Goal: Task Accomplishment & Management: Manage account settings

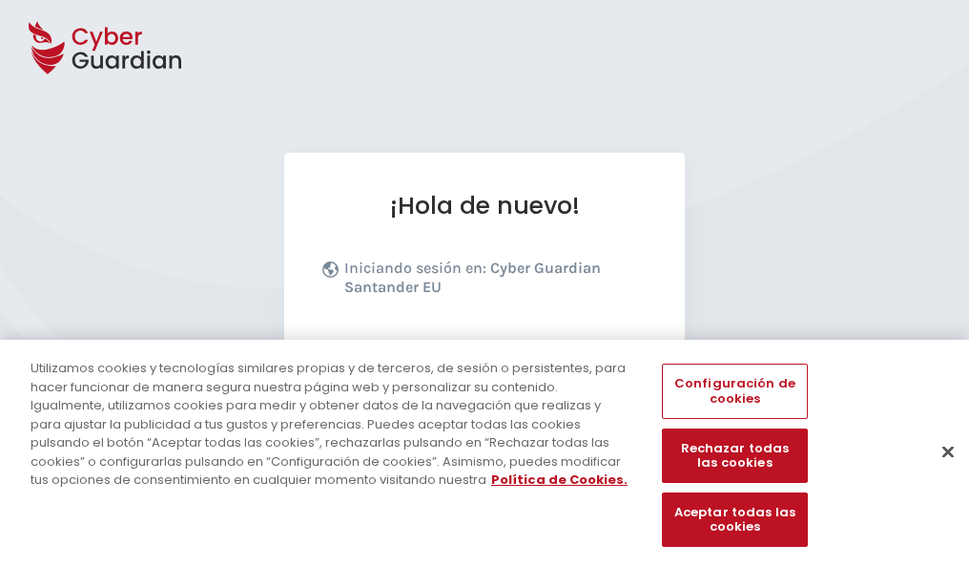
scroll to position [234, 0]
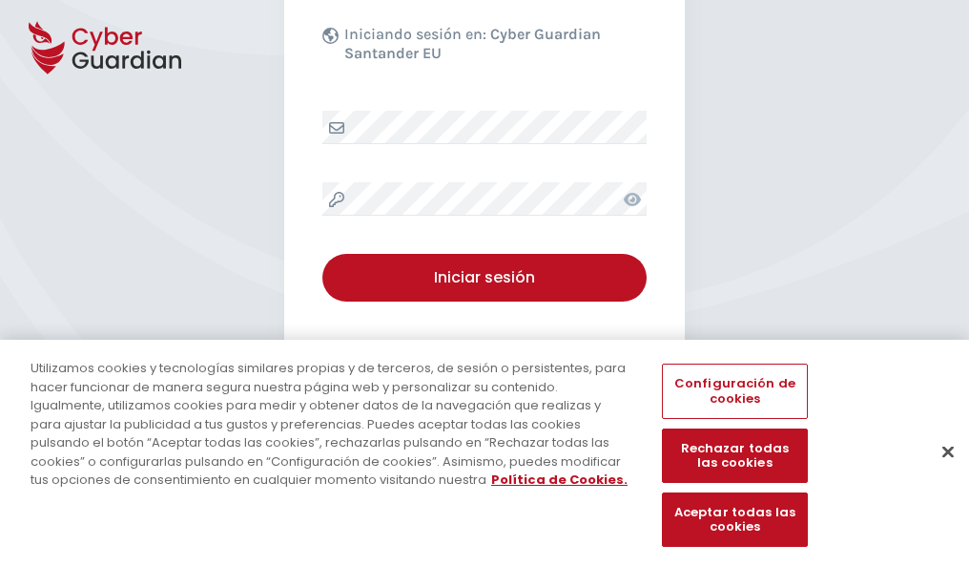
click at [938, 471] on button "Cerrar" at bounding box center [948, 451] width 42 height 42
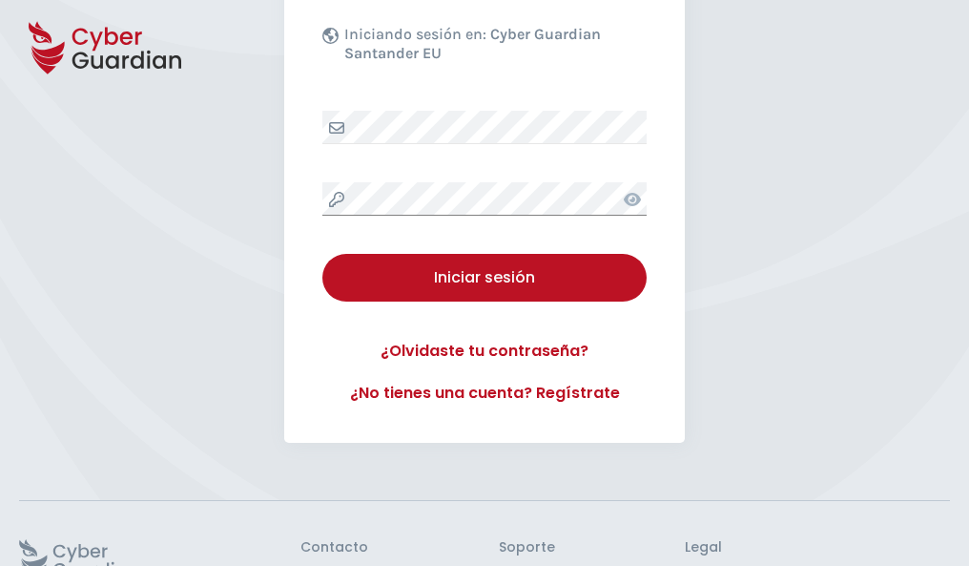
scroll to position [371, 0]
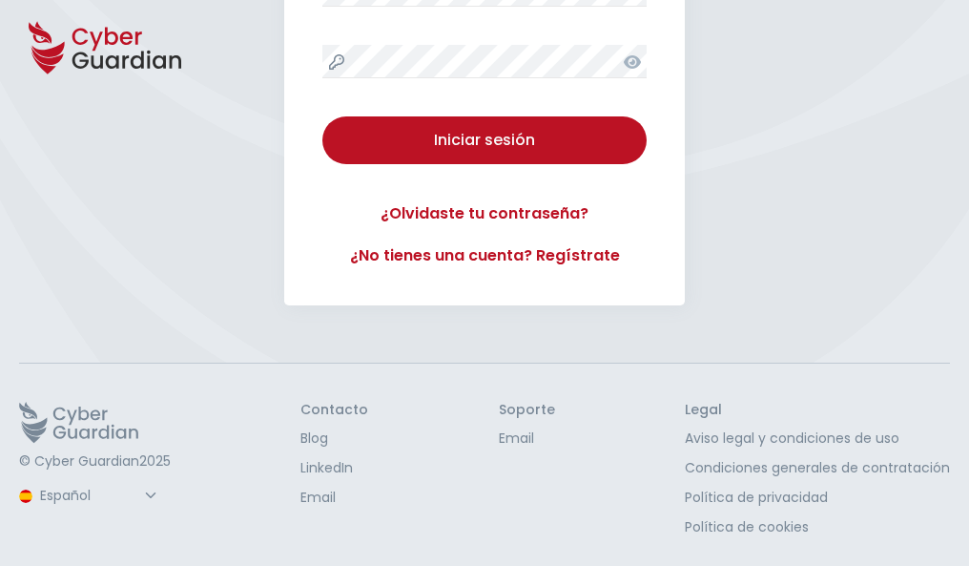
click at [322, 116] on button "Iniciar sesión" at bounding box center [484, 140] width 324 height 48
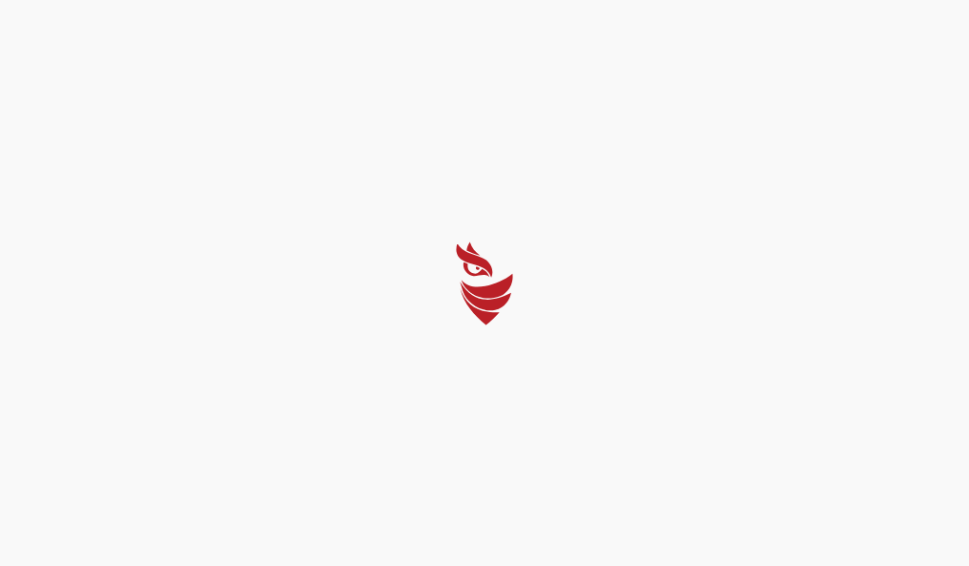
select select "English"
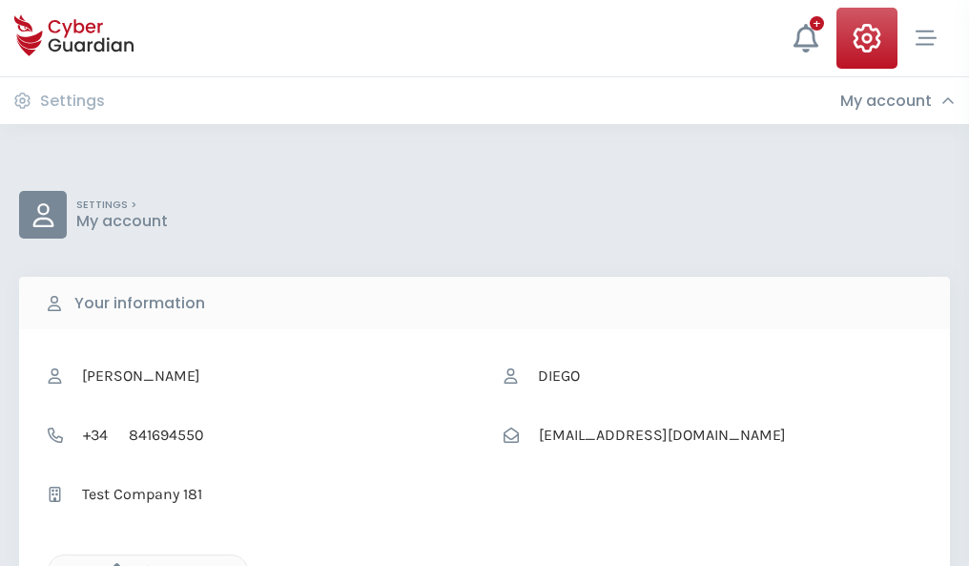
click at [112, 564] on icon "button" at bounding box center [112, 571] width 16 height 16
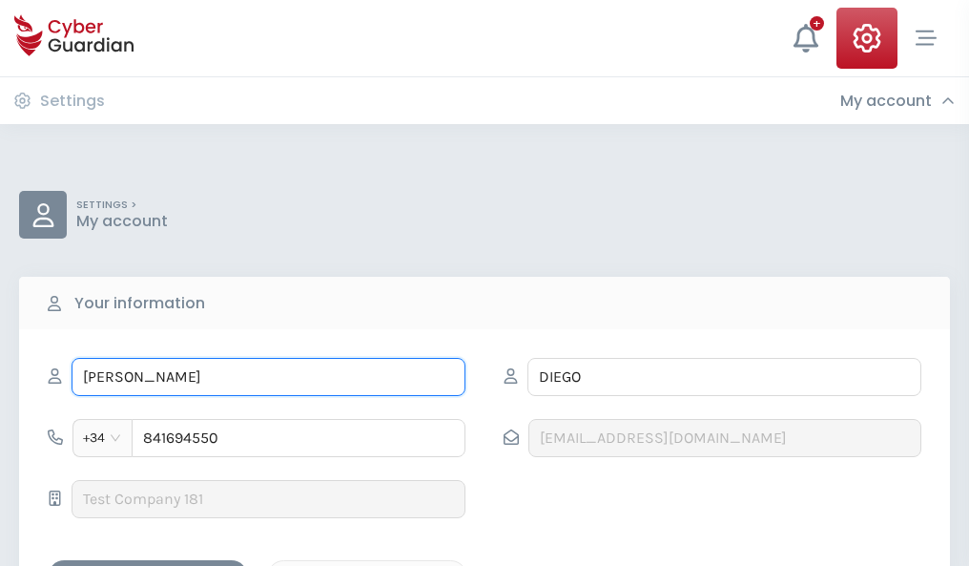
click at [268, 377] on input "SILVESTRE" at bounding box center [269, 377] width 394 height 38
type input "S"
type input "Santos"
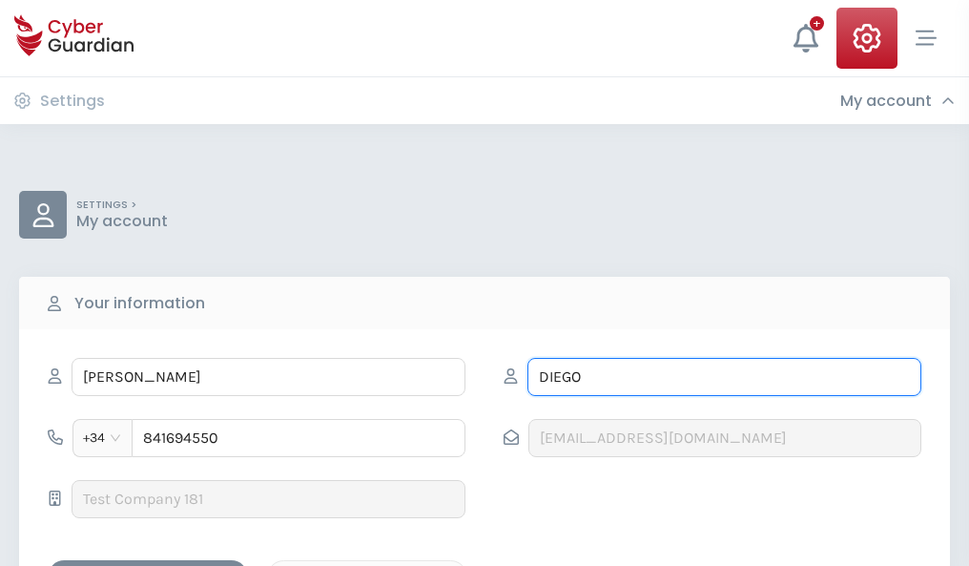
click at [724, 377] on input "DIEGO" at bounding box center [724, 377] width 394 height 38
type input "D"
type input "Zabaleta"
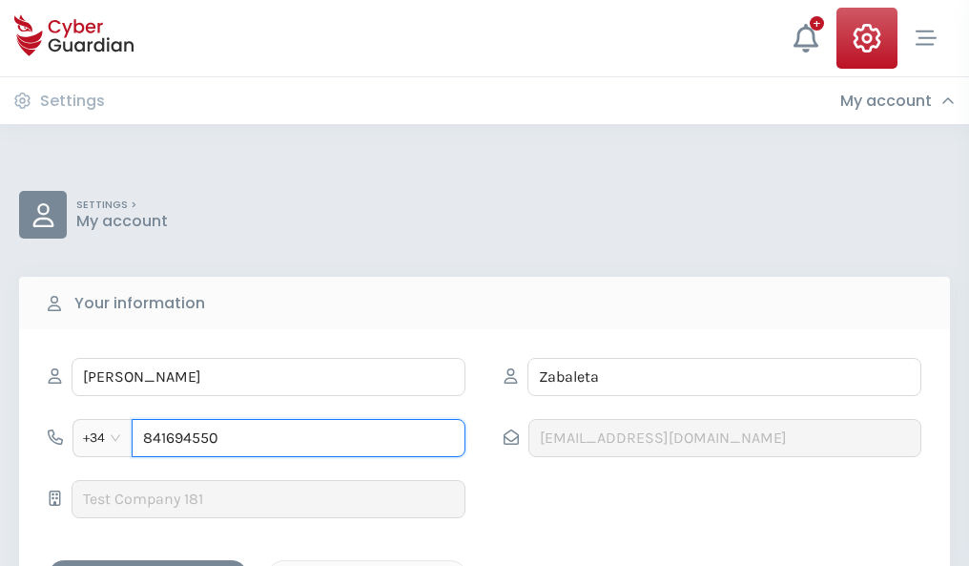
click at [298, 438] on input "841694550" at bounding box center [299, 438] width 334 height 38
type input "8"
type input "965892124"
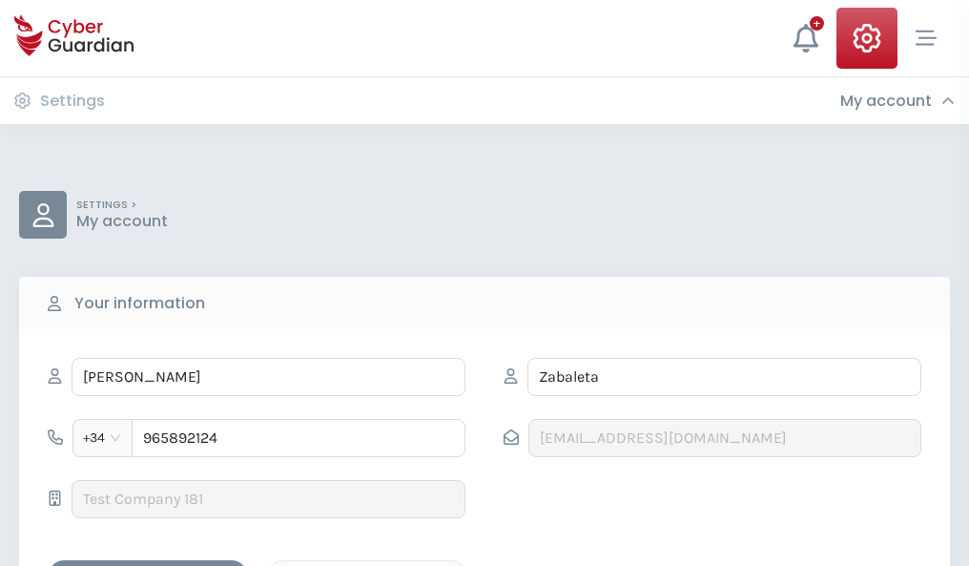
click at [148, 565] on div "Save changes" at bounding box center [148, 577] width 172 height 24
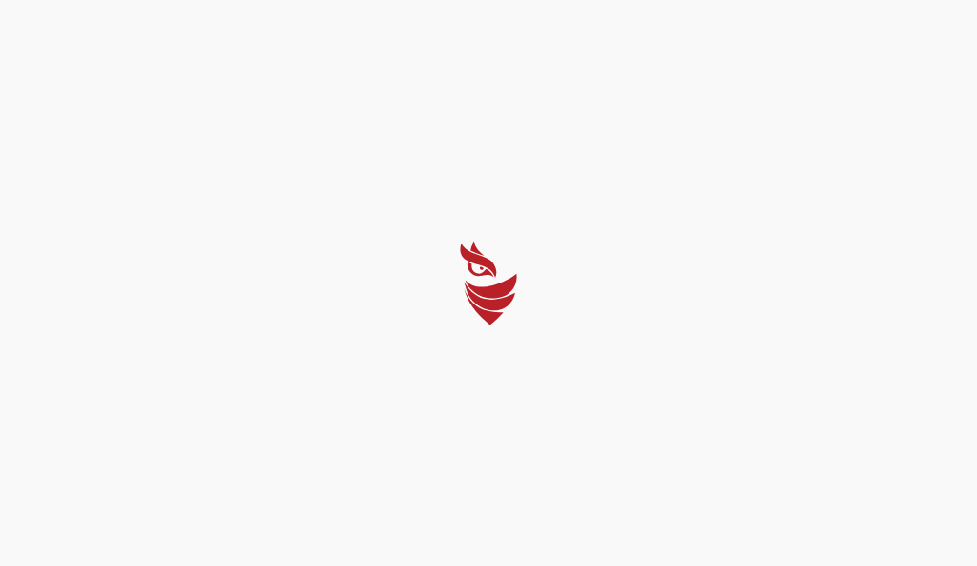
select select "English"
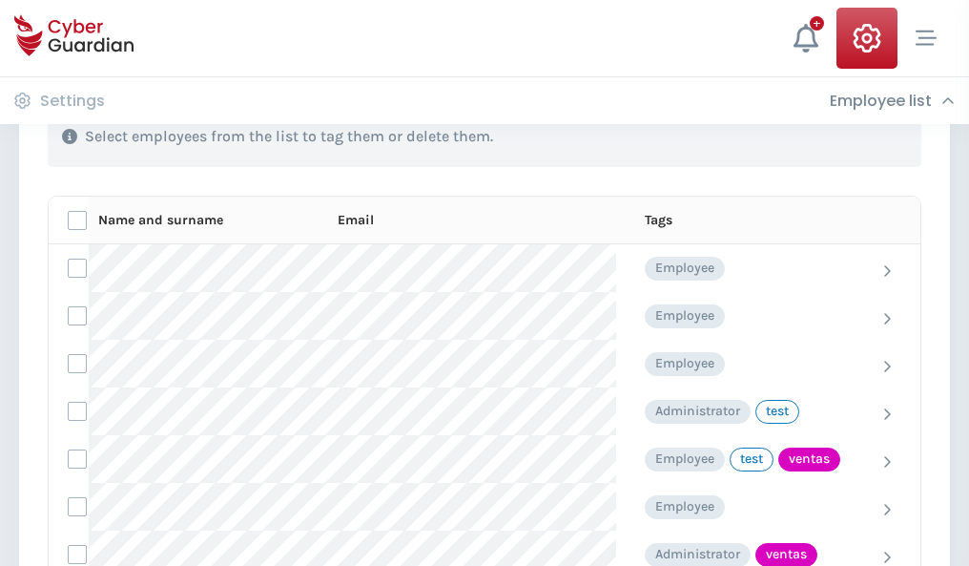
scroll to position [864, 0]
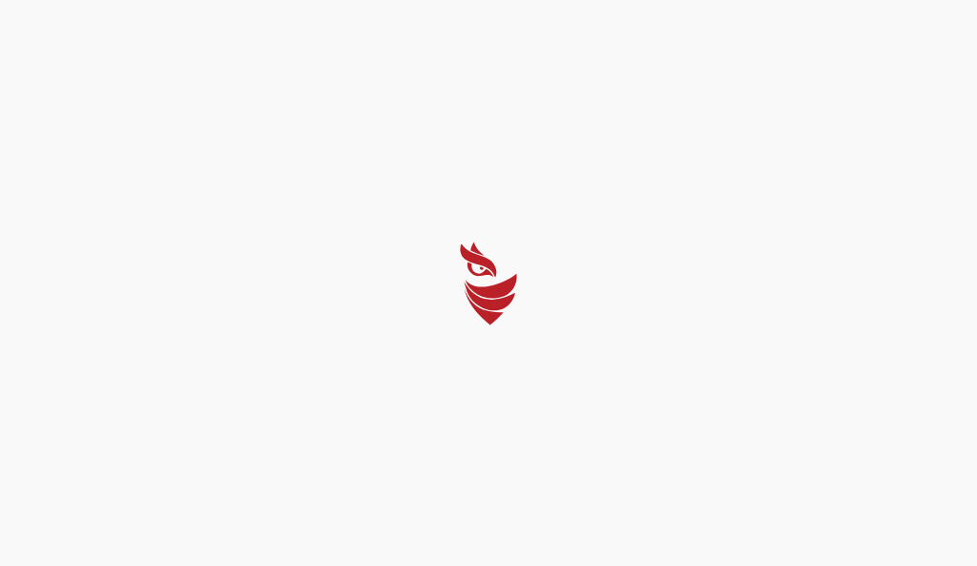
select select "English"
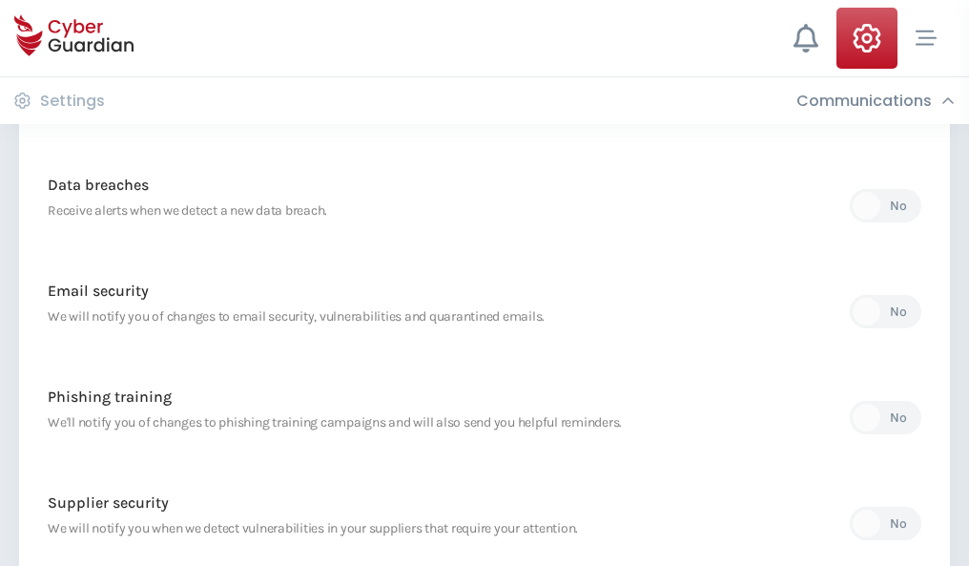
scroll to position [1004, 0]
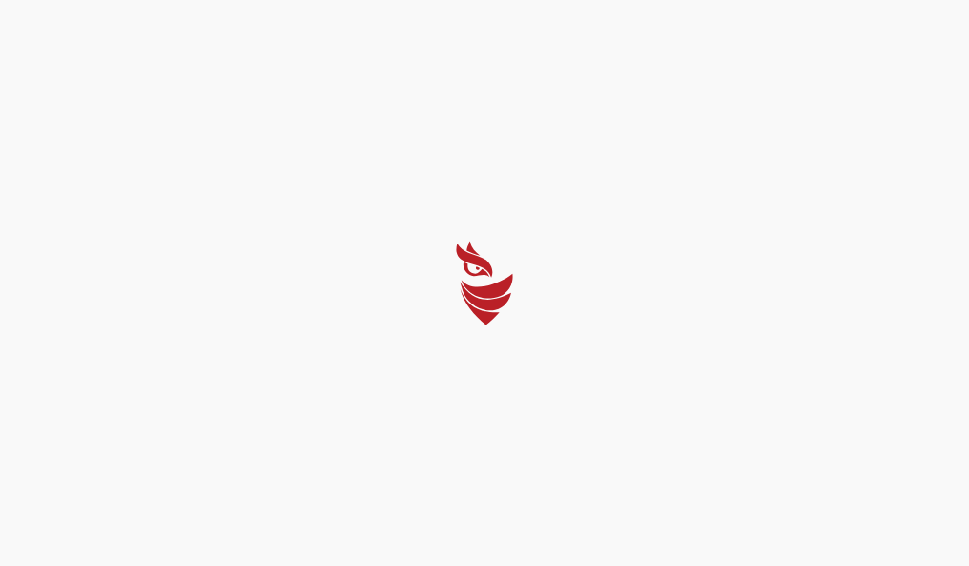
select select "English"
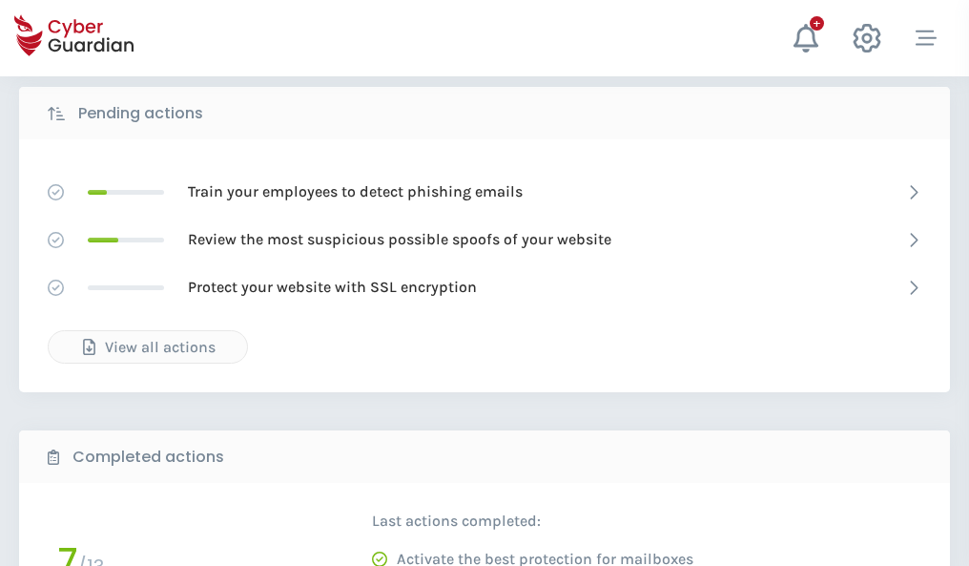
scroll to position [1056, 0]
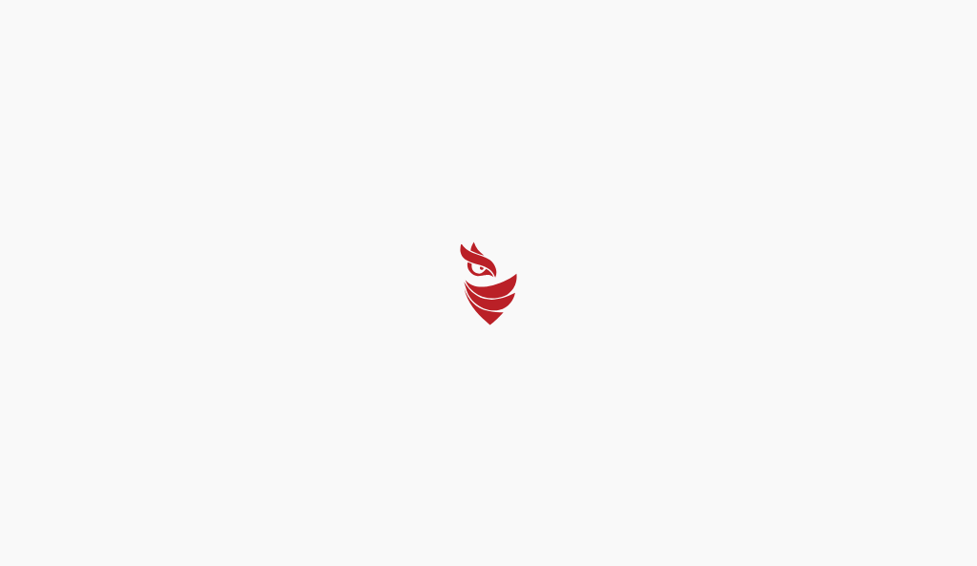
select select "English"
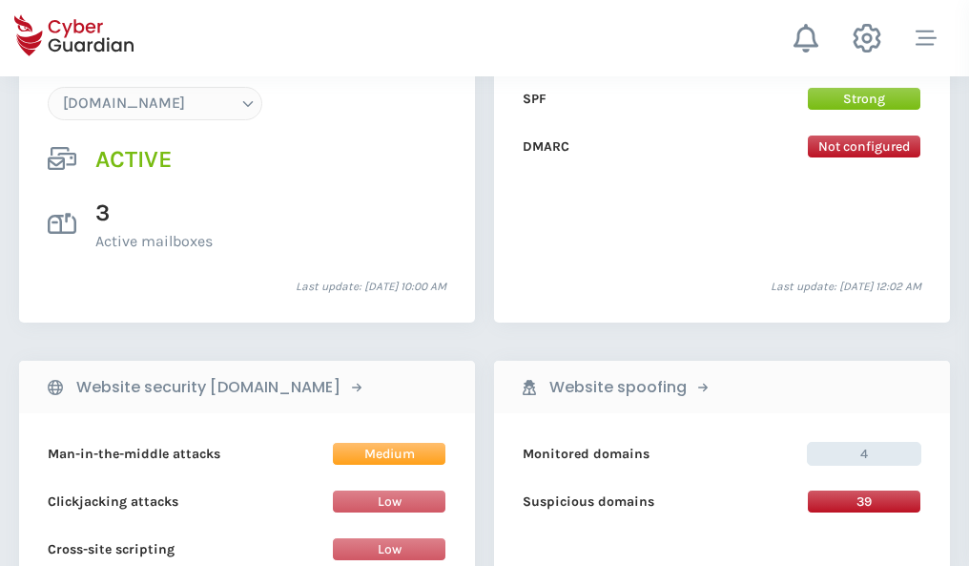
scroll to position [2031, 0]
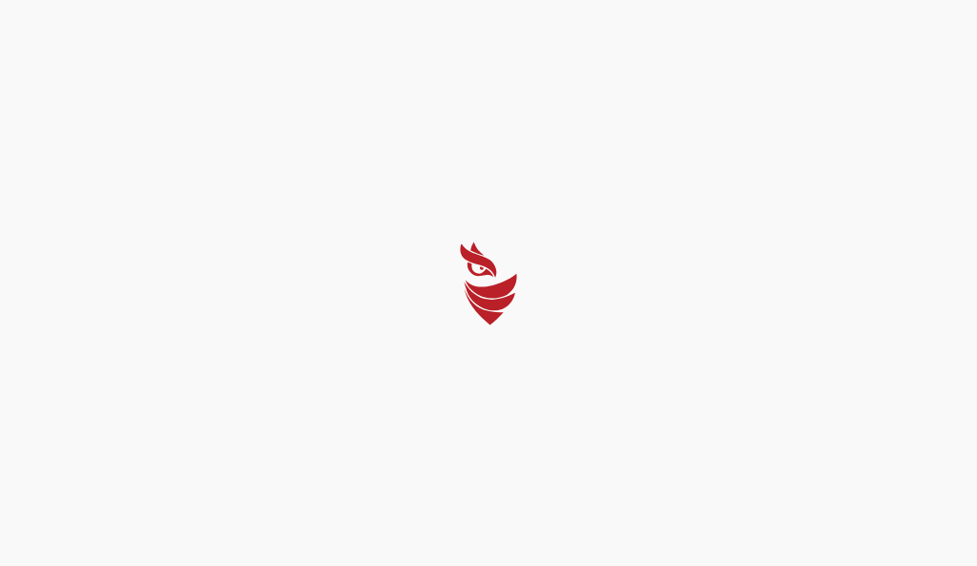
select select "English"
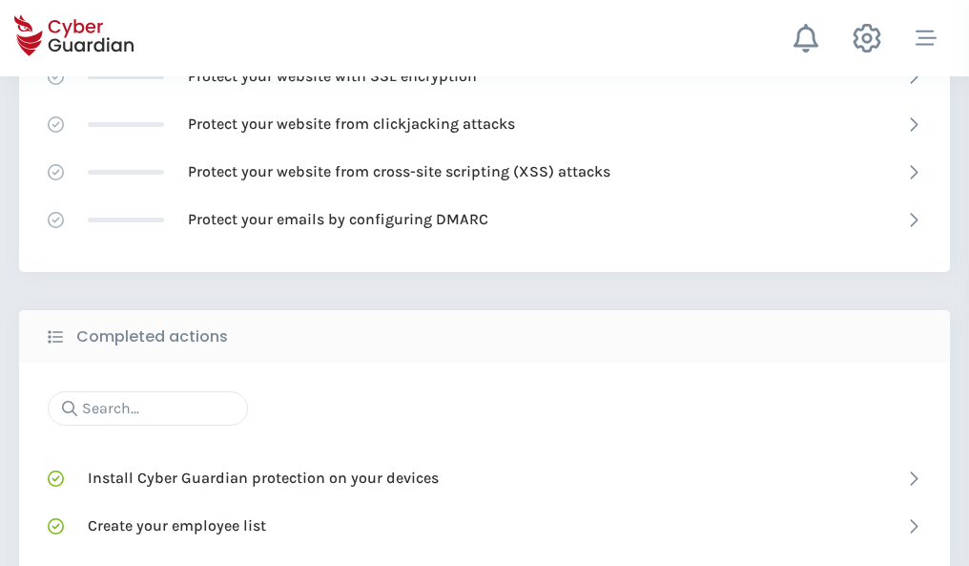
scroll to position [1270, 0]
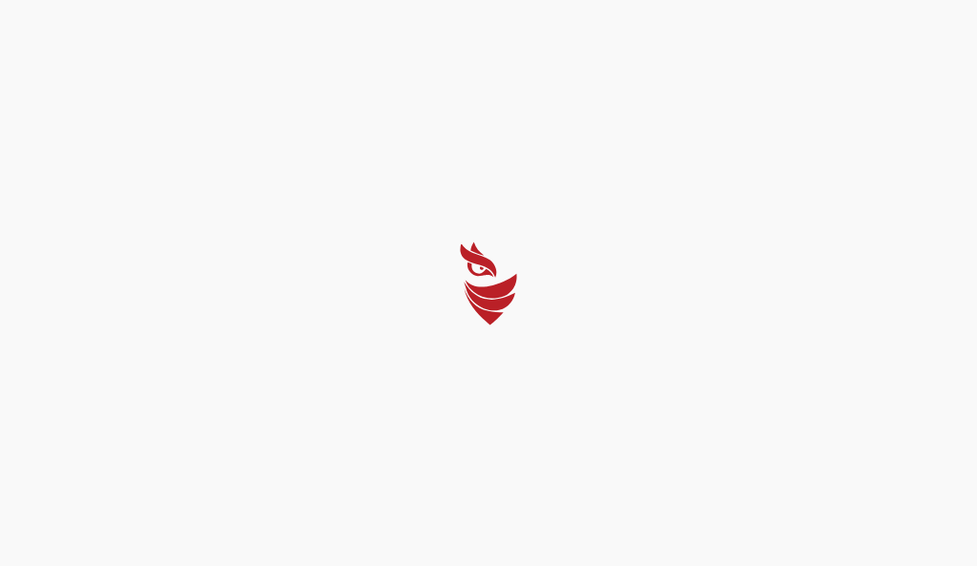
select select "English"
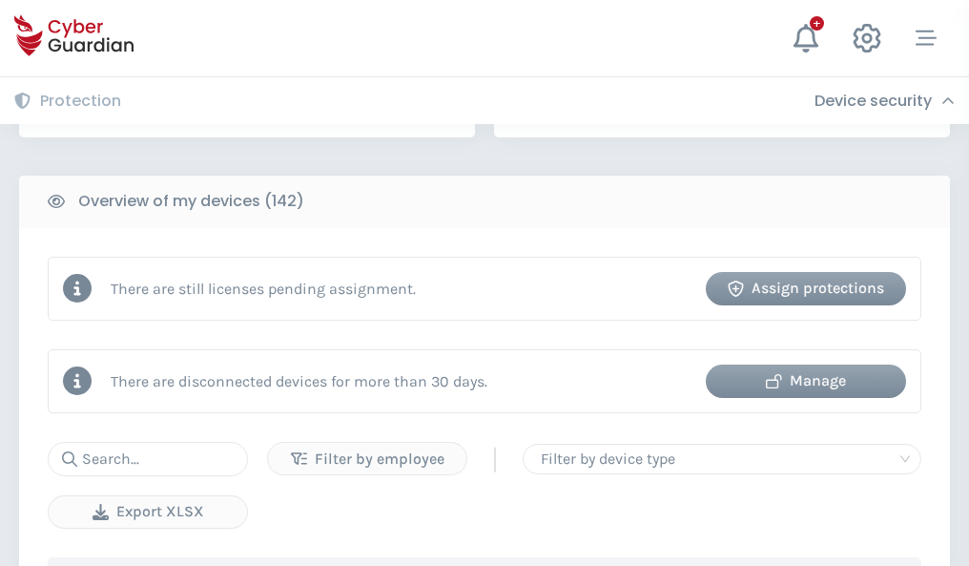
scroll to position [1848, 0]
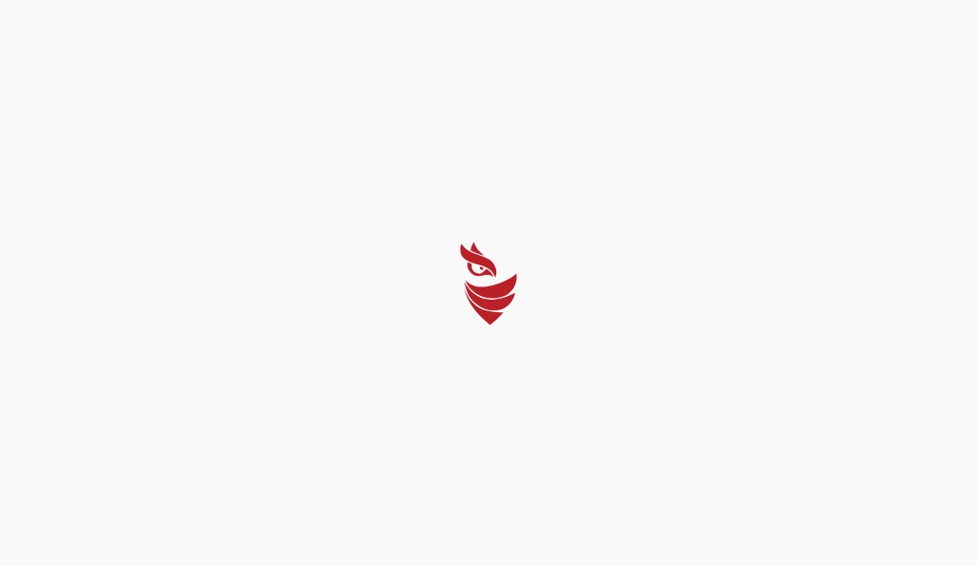
select select "English"
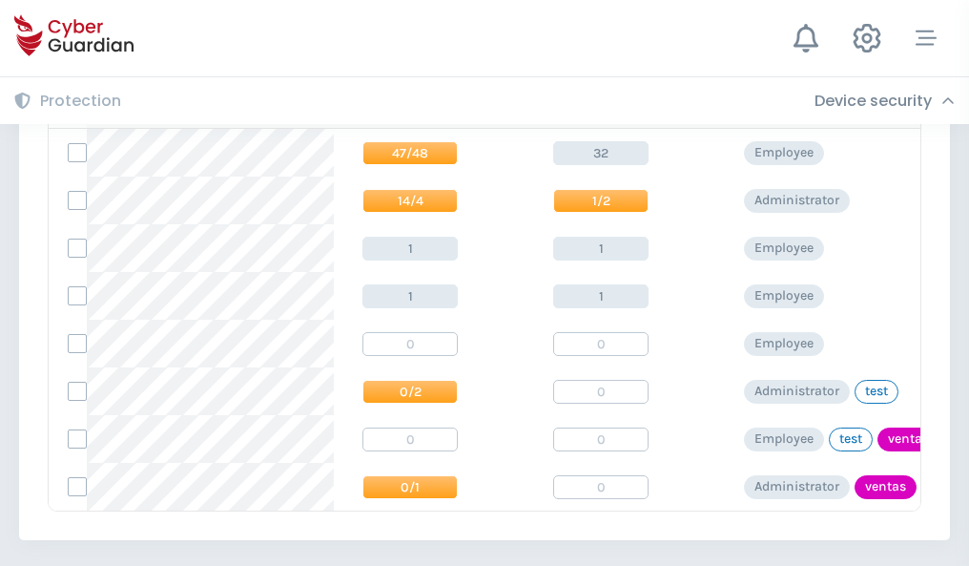
scroll to position [885, 0]
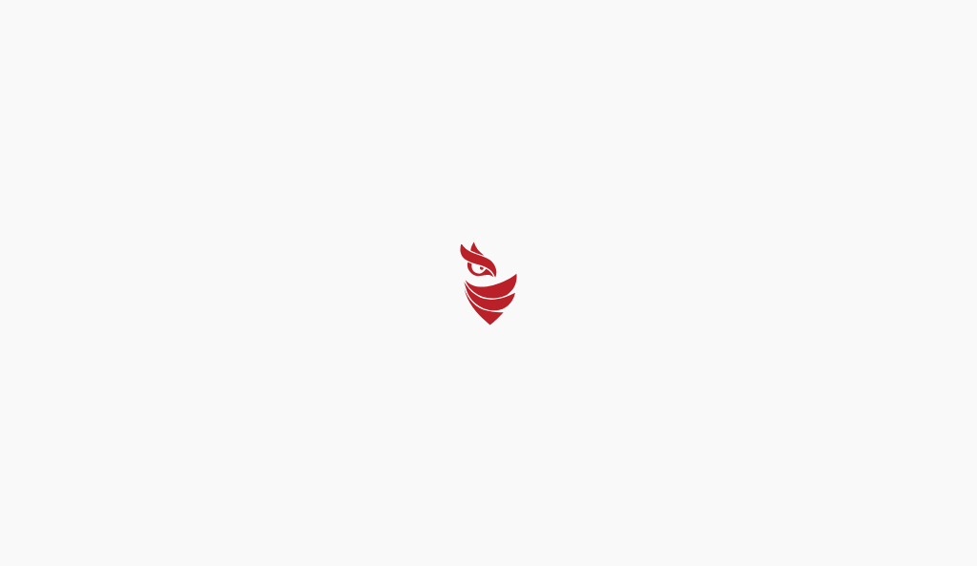
select select "English"
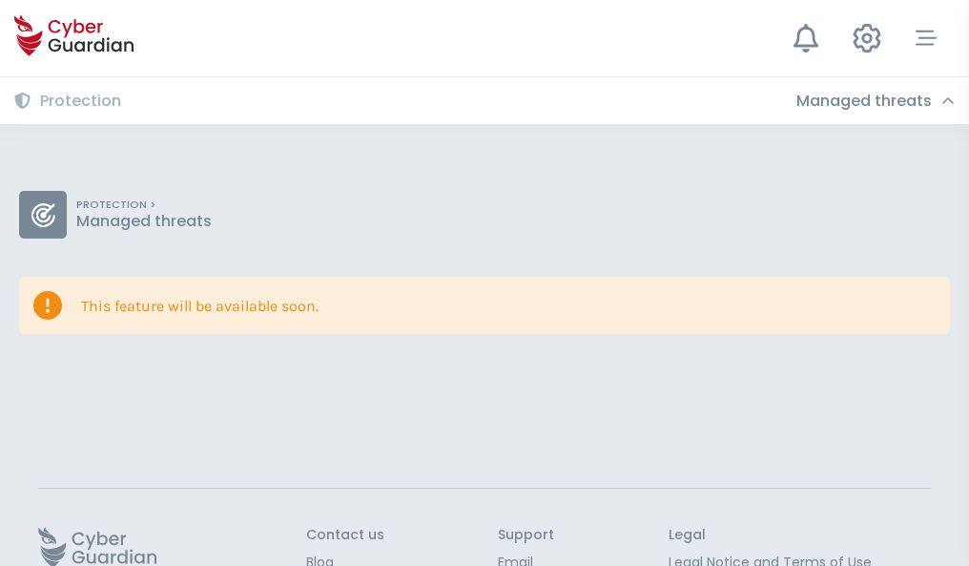
scroll to position [124, 0]
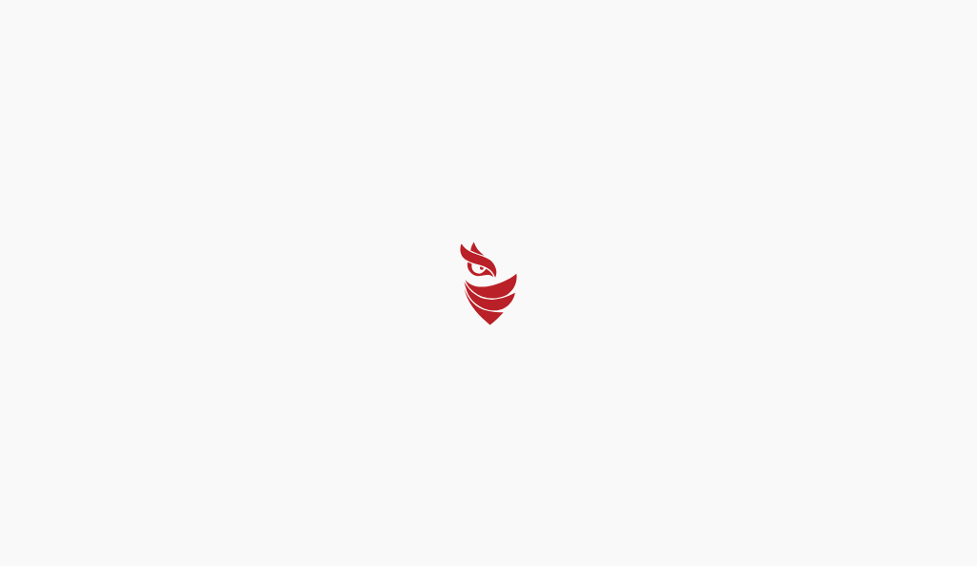
select select "English"
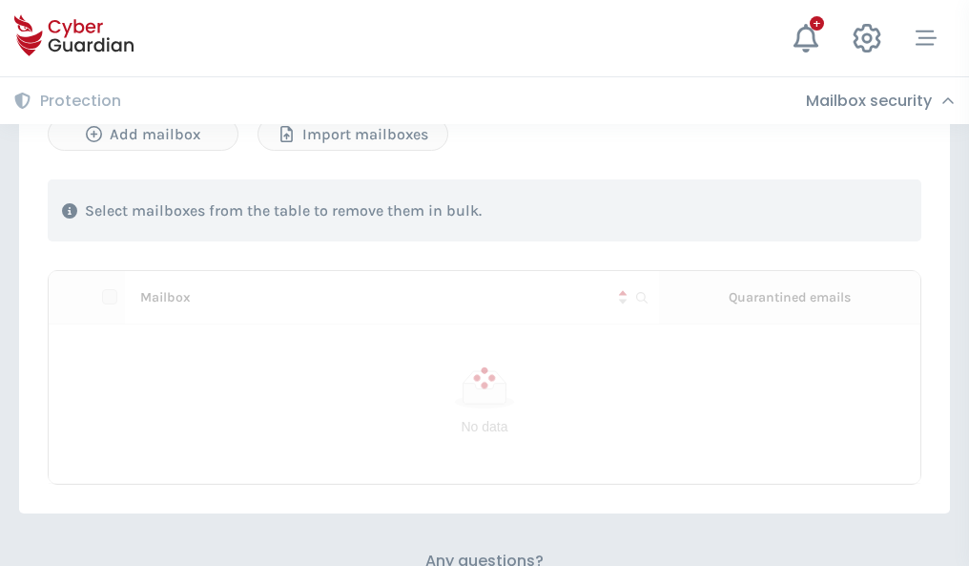
scroll to position [816, 0]
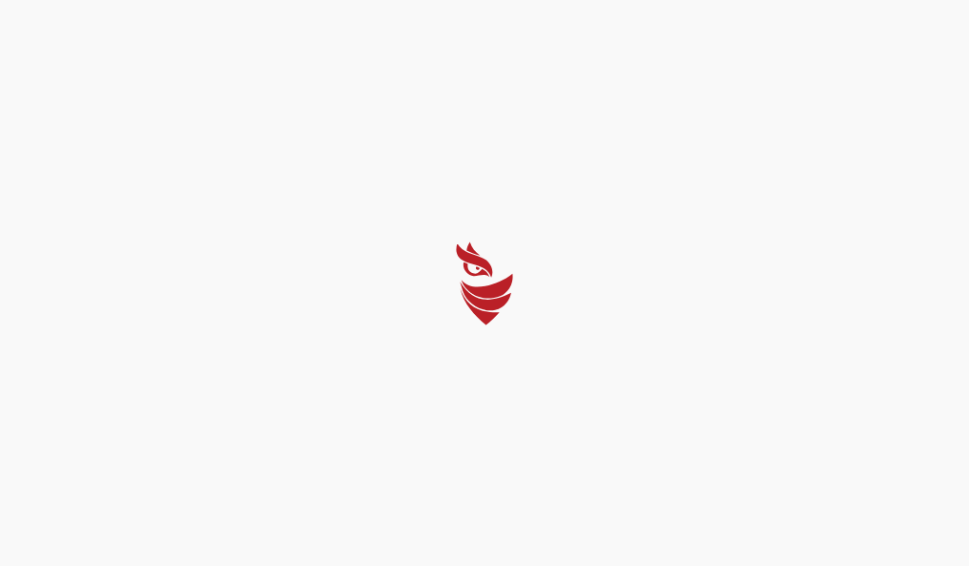
select select "English"
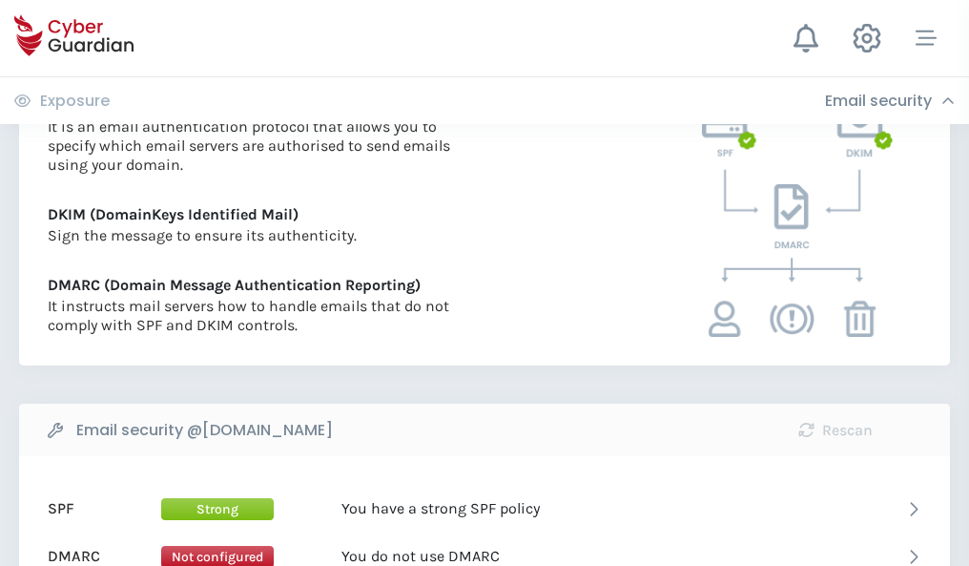
scroll to position [1029, 0]
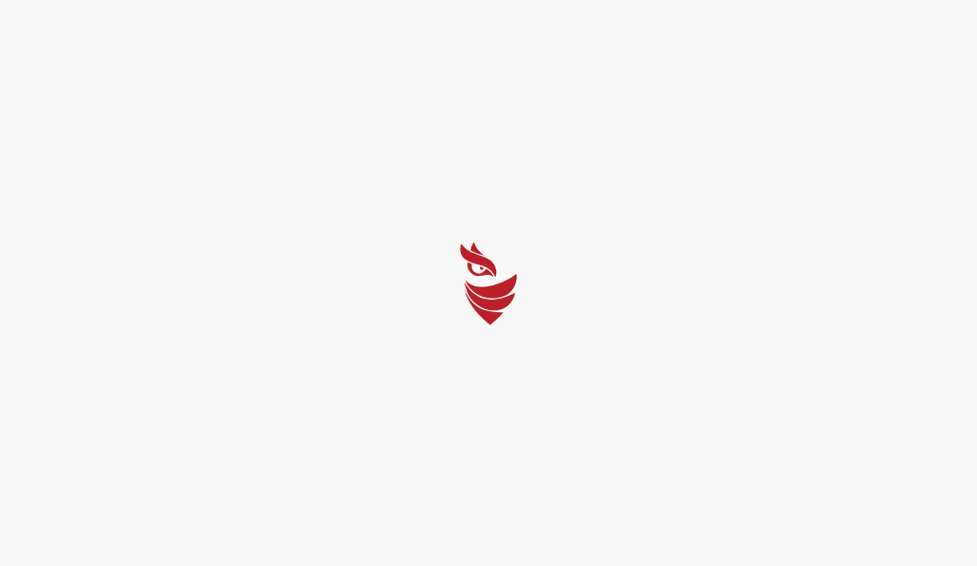
select select "English"
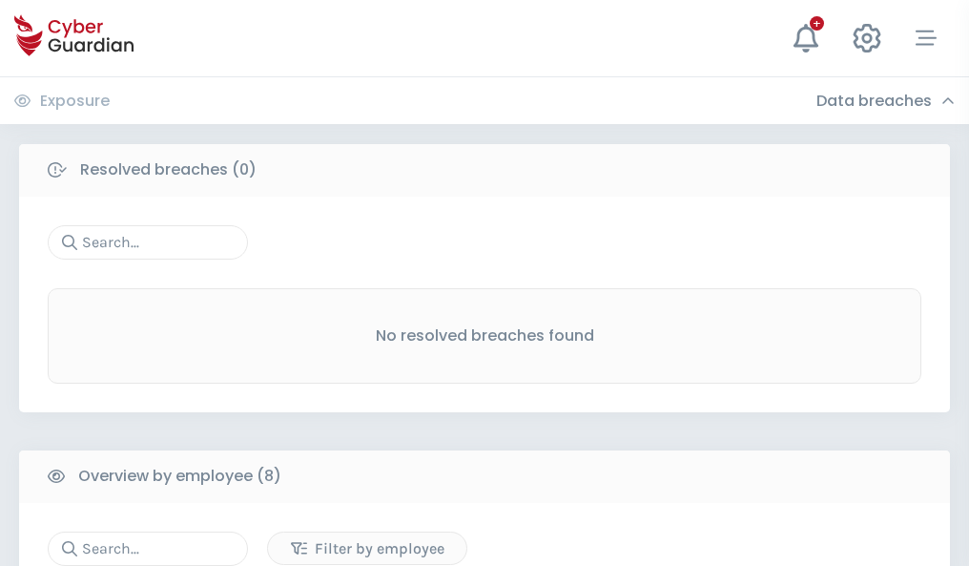
scroll to position [1625, 0]
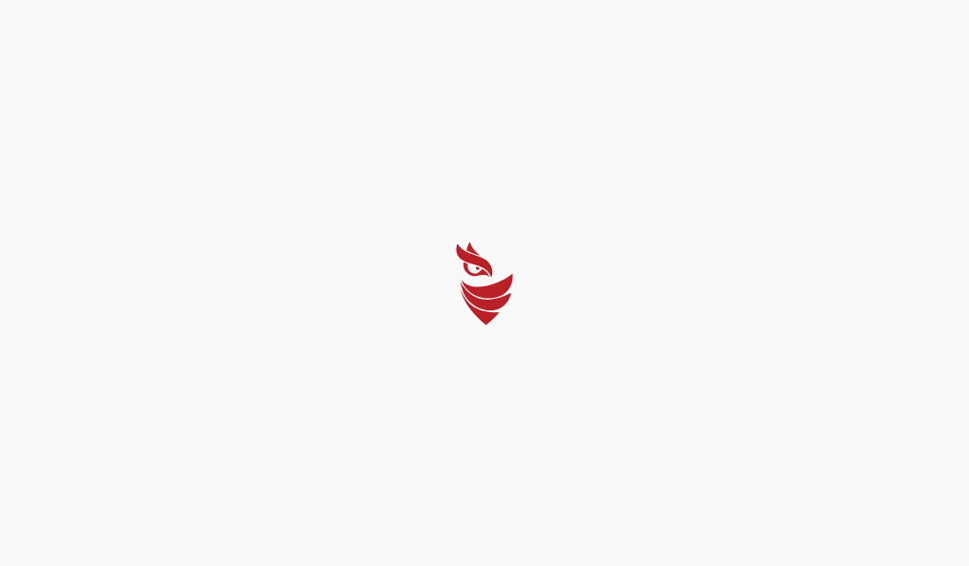
select select "English"
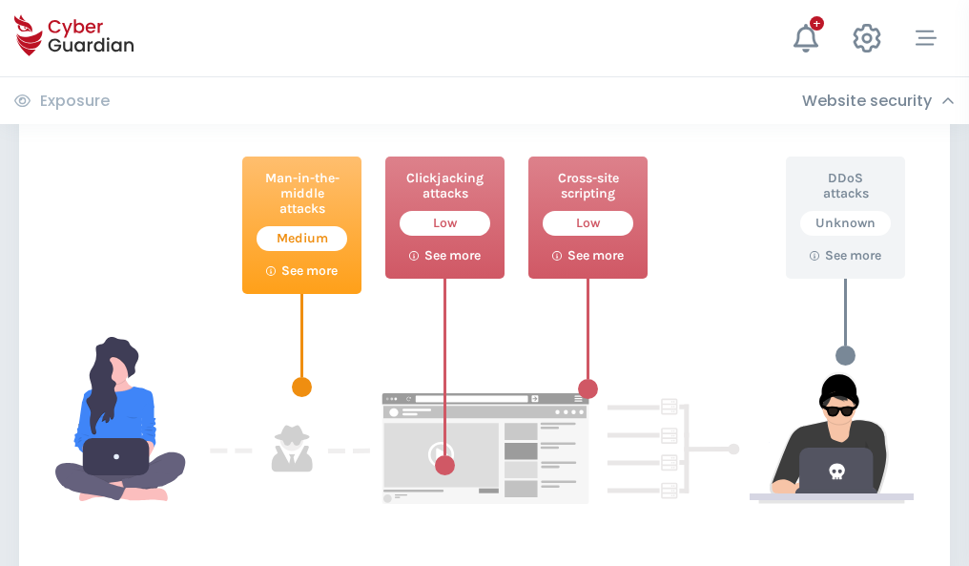
scroll to position [1039, 0]
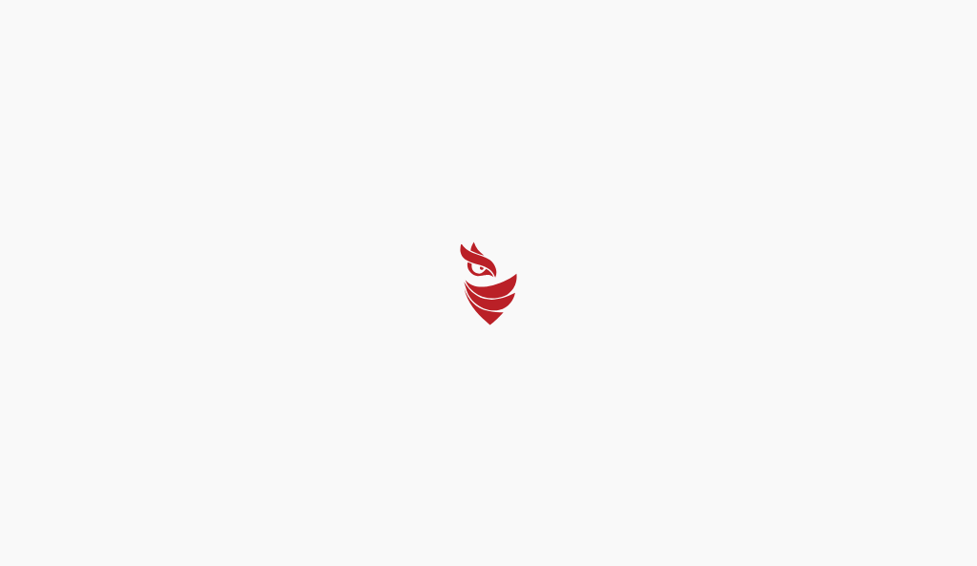
select select "English"
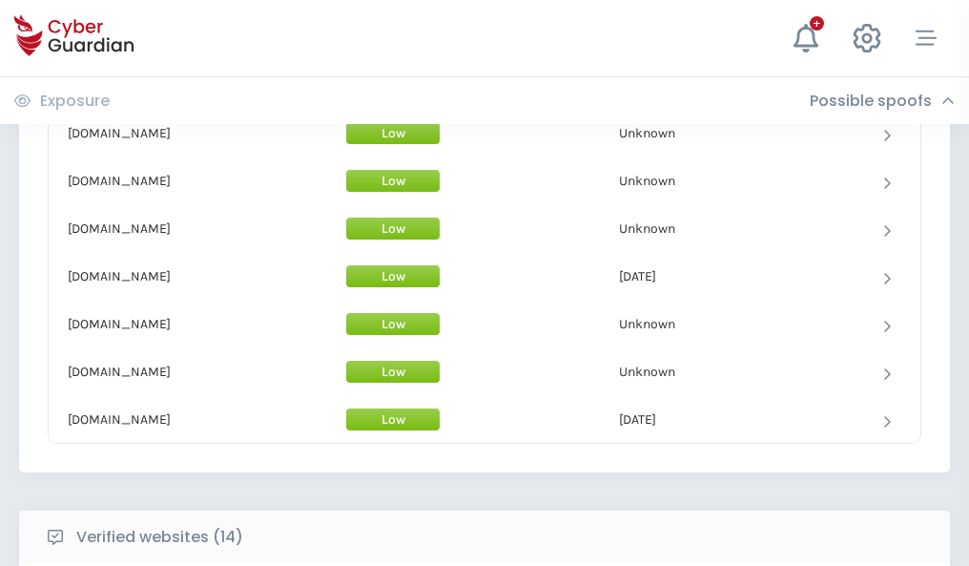
scroll to position [1860, 0]
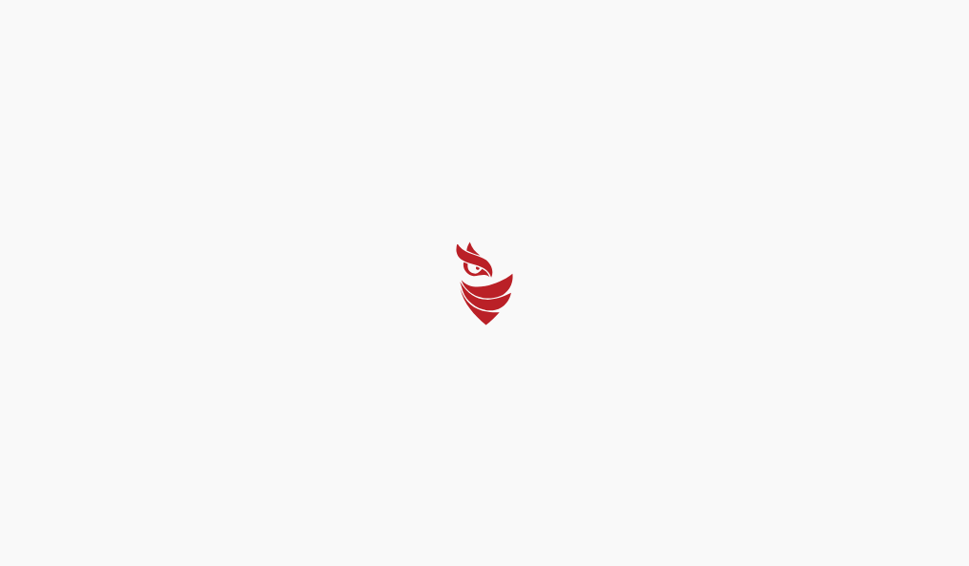
select select "English"
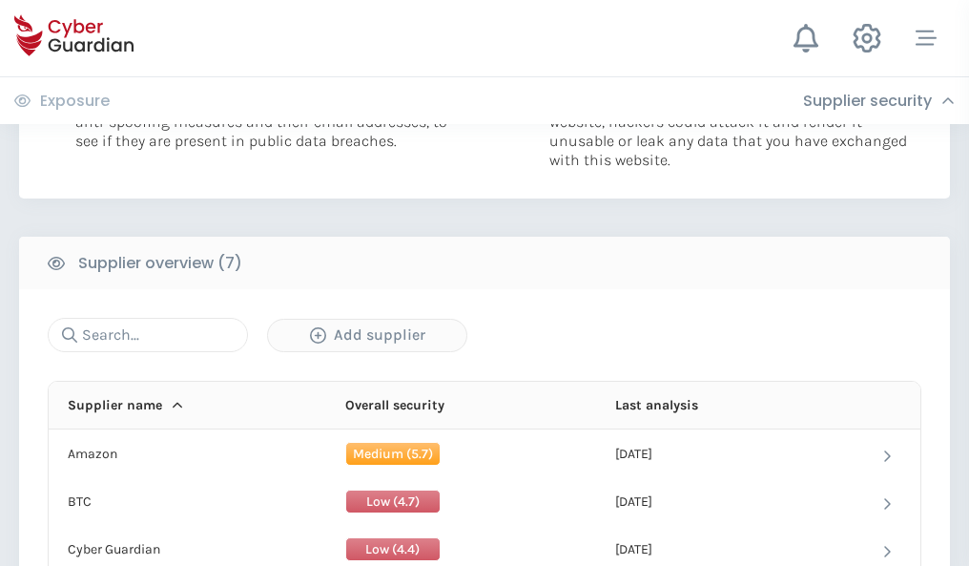
scroll to position [1235, 0]
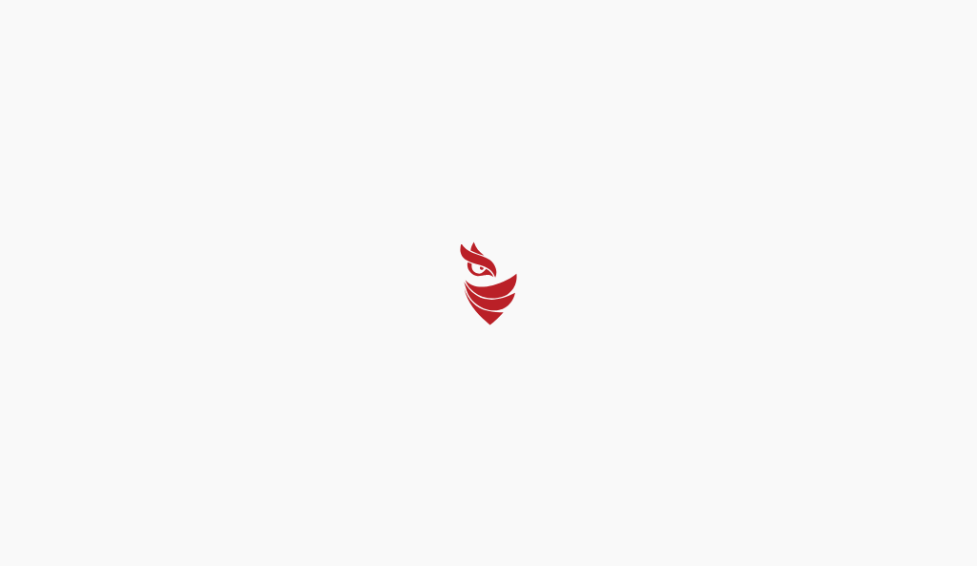
select select "English"
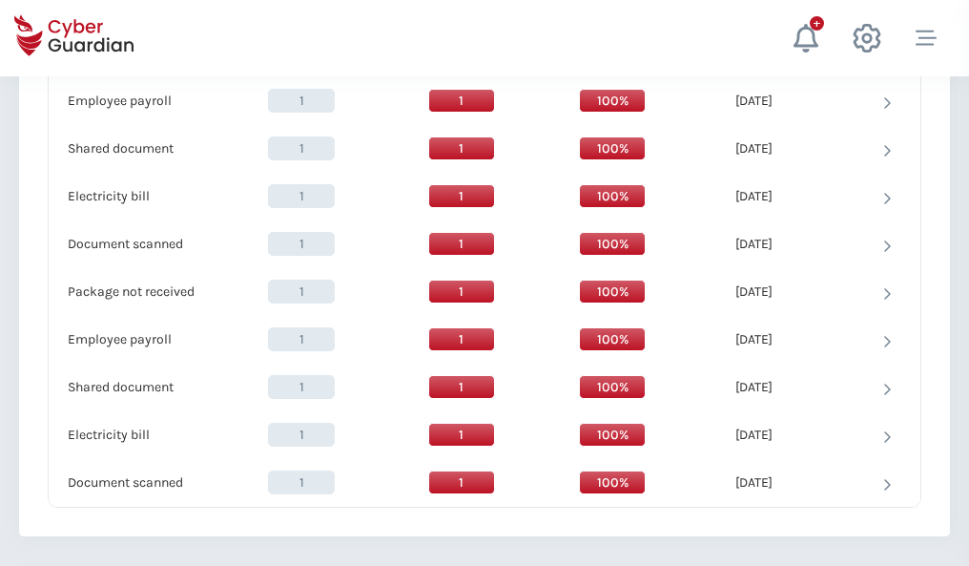
scroll to position [1954, 0]
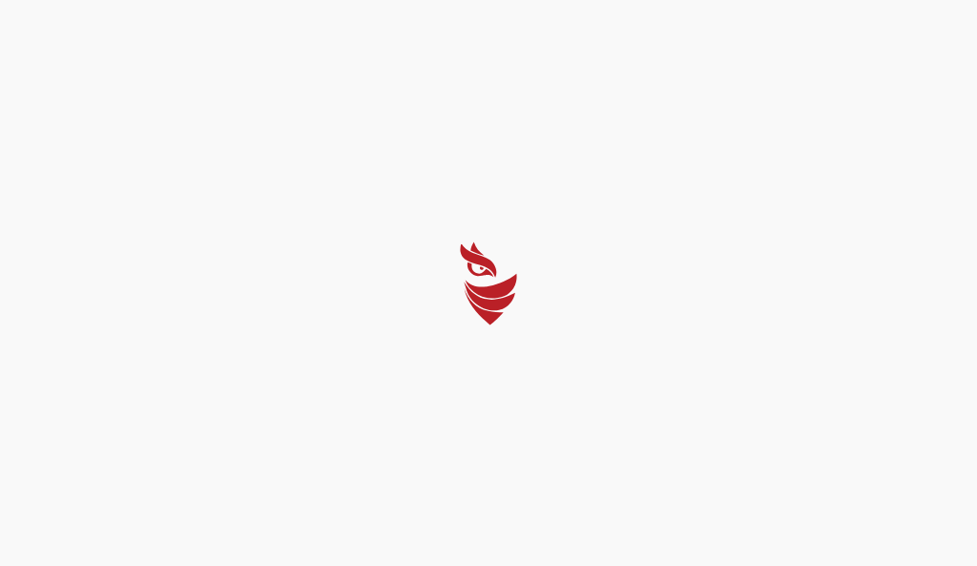
select select "English"
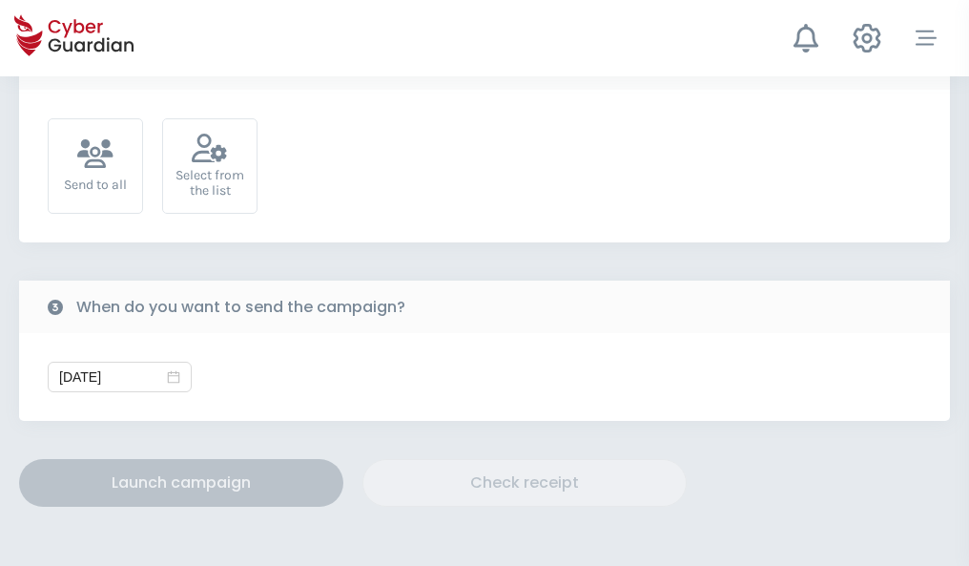
scroll to position [698, 0]
